Goal: Navigation & Orientation: Understand site structure

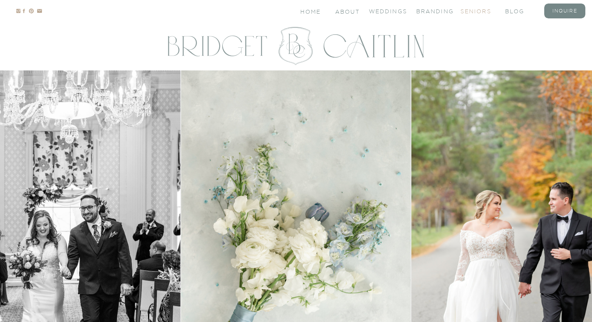
click at [475, 13] on nav "seniors" at bounding box center [476, 10] width 31 height 7
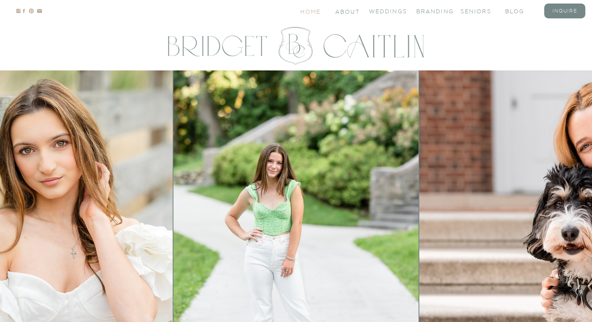
click at [314, 12] on nav "Home" at bounding box center [311, 11] width 22 height 7
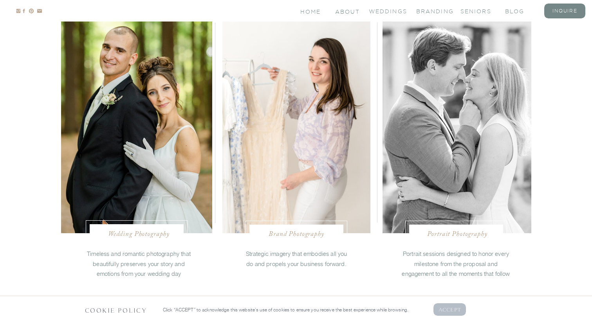
scroll to position [1580, 0]
click at [443, 307] on p "AcCEPT" at bounding box center [450, 309] width 23 height 7
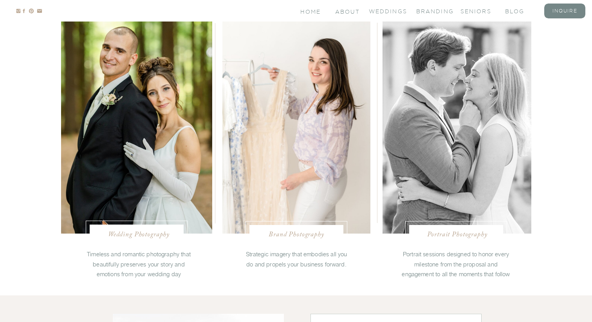
click at [462, 230] on nav "Portrait Photography" at bounding box center [457, 234] width 73 height 8
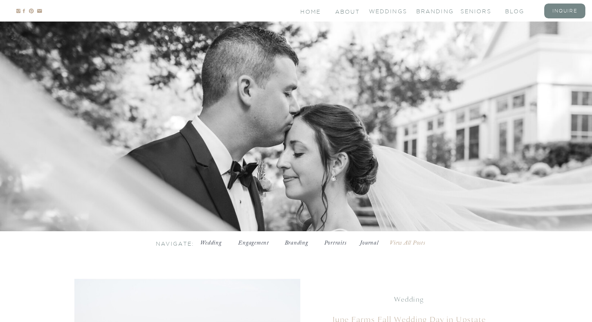
scroll to position [94, 0]
click at [311, 10] on nav "Home" at bounding box center [311, 11] width 22 height 7
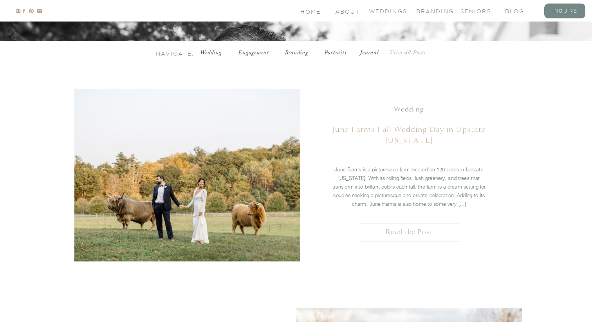
scroll to position [328, 0]
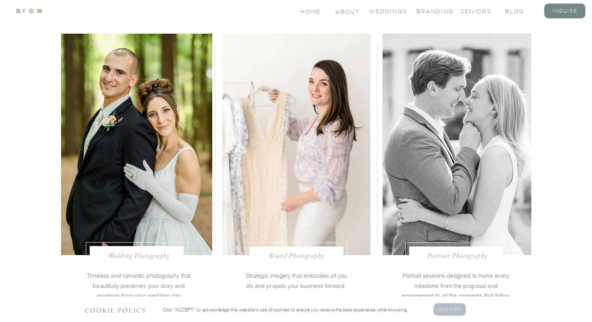
scroll to position [1560, 0]
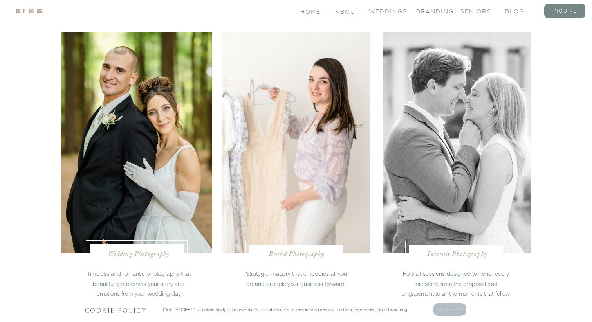
click at [447, 311] on p "AcCEPT" at bounding box center [450, 309] width 23 height 7
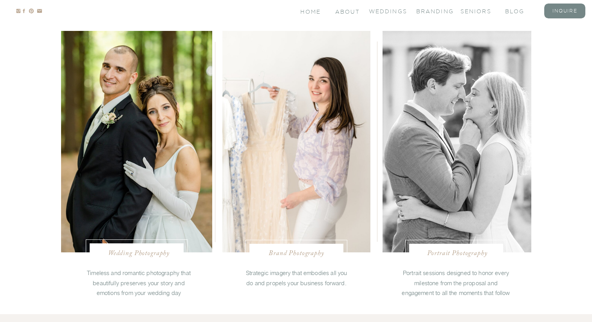
scroll to position [1555, 0]
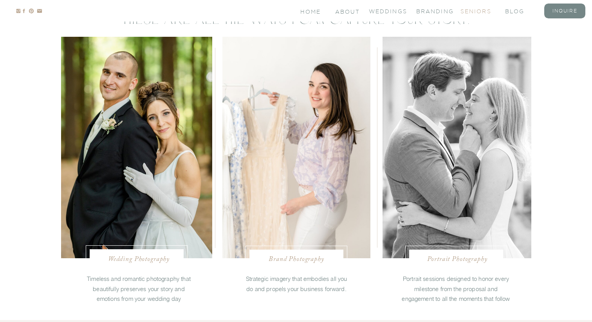
click at [466, 14] on nav "seniors" at bounding box center [476, 10] width 31 height 7
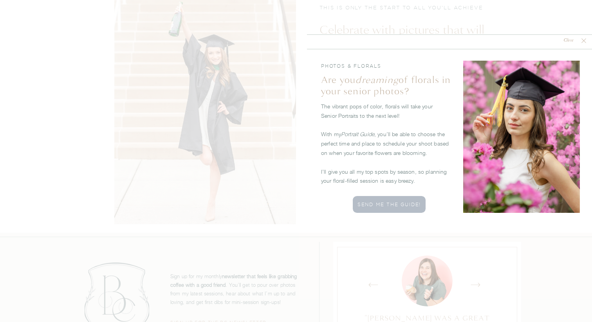
scroll to position [3108, 0]
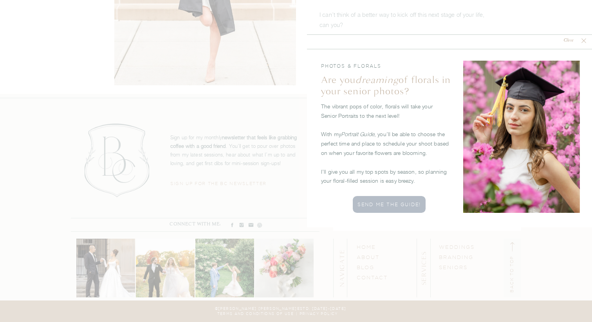
click at [574, 36] on div at bounding box center [449, 130] width 285 height 193
click at [572, 42] on nav "Close" at bounding box center [568, 40] width 23 height 7
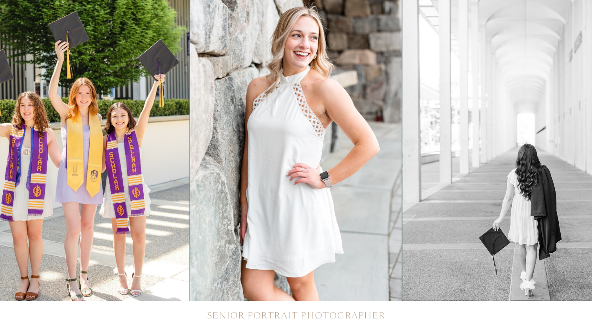
scroll to position [0, 0]
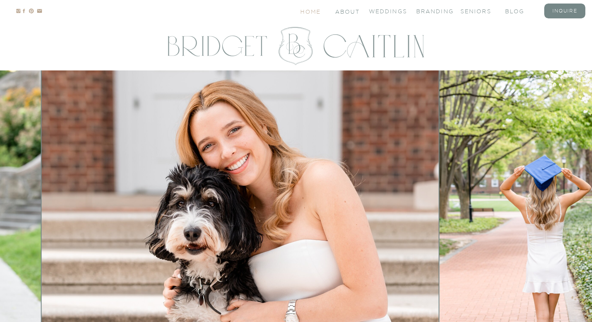
click at [314, 12] on nav "Home" at bounding box center [311, 11] width 22 height 7
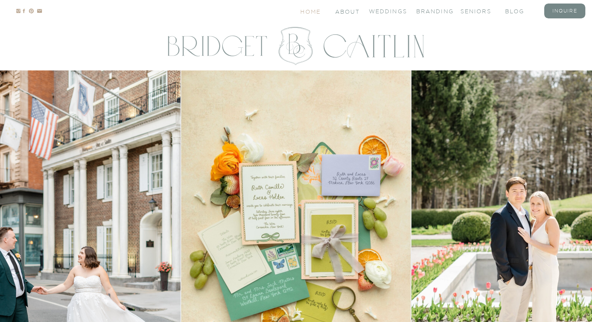
click at [310, 13] on nav "Home" at bounding box center [311, 11] width 22 height 7
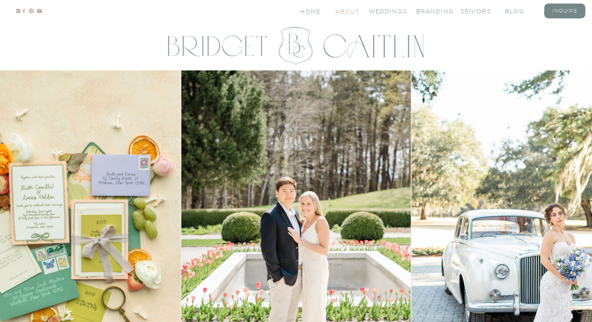
click at [349, 11] on nav "About" at bounding box center [347, 11] width 24 height 7
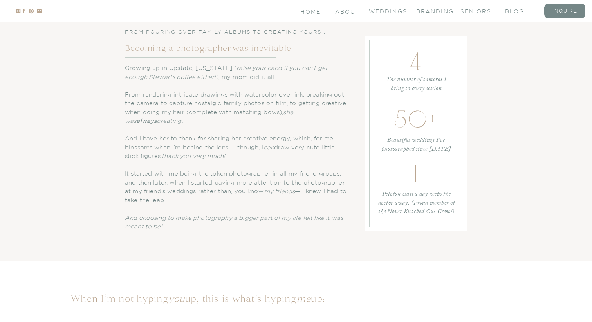
scroll to position [336, 0]
click at [376, 11] on nav "Weddings" at bounding box center [384, 10] width 31 height 7
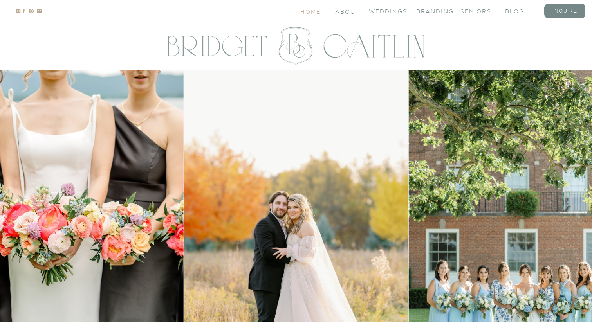
click at [313, 13] on nav "Home" at bounding box center [311, 11] width 22 height 7
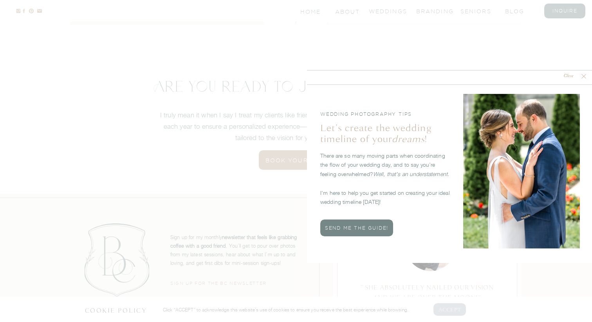
scroll to position [2955, 0]
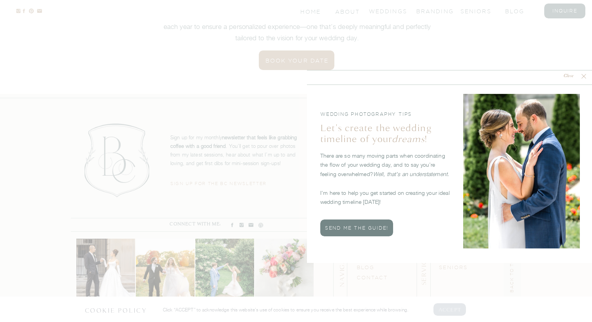
click at [572, 75] on nav "Close" at bounding box center [568, 76] width 23 height 7
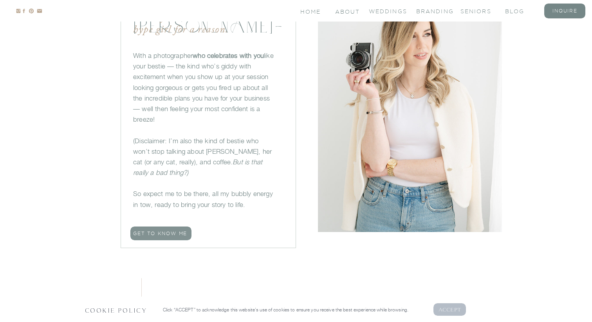
scroll to position [568, 0]
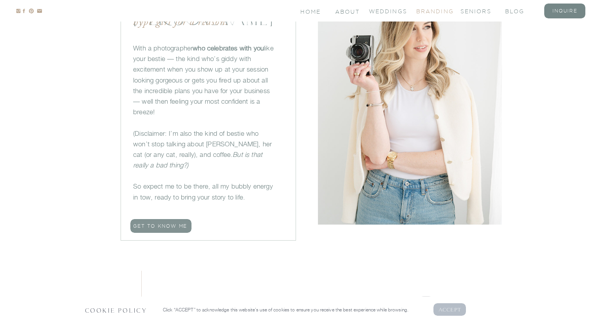
click at [429, 11] on nav "branding" at bounding box center [431, 10] width 31 height 7
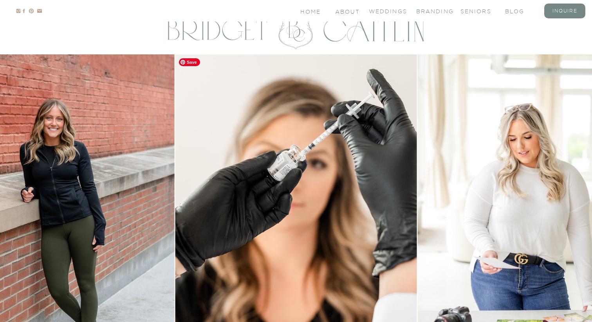
scroll to position [16, 0]
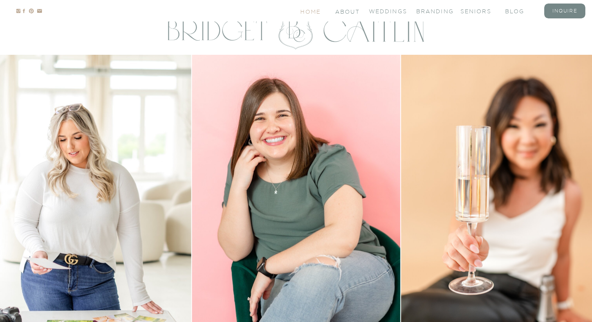
click at [314, 11] on nav "Home" at bounding box center [311, 11] width 22 height 7
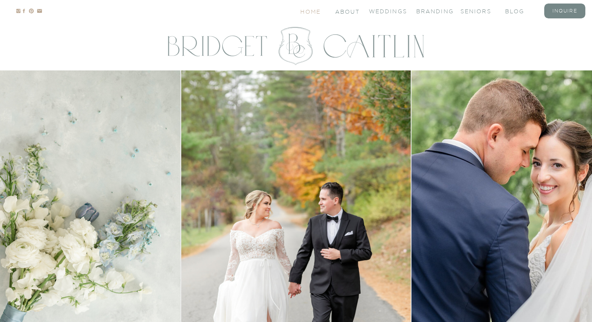
click at [314, 9] on nav "Home" at bounding box center [311, 11] width 22 height 7
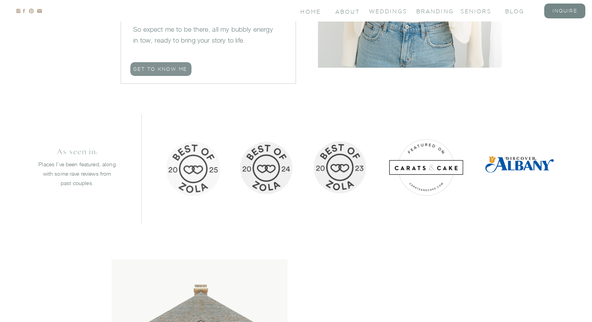
scroll to position [722, 0]
